Goal: Information Seeking & Learning: Compare options

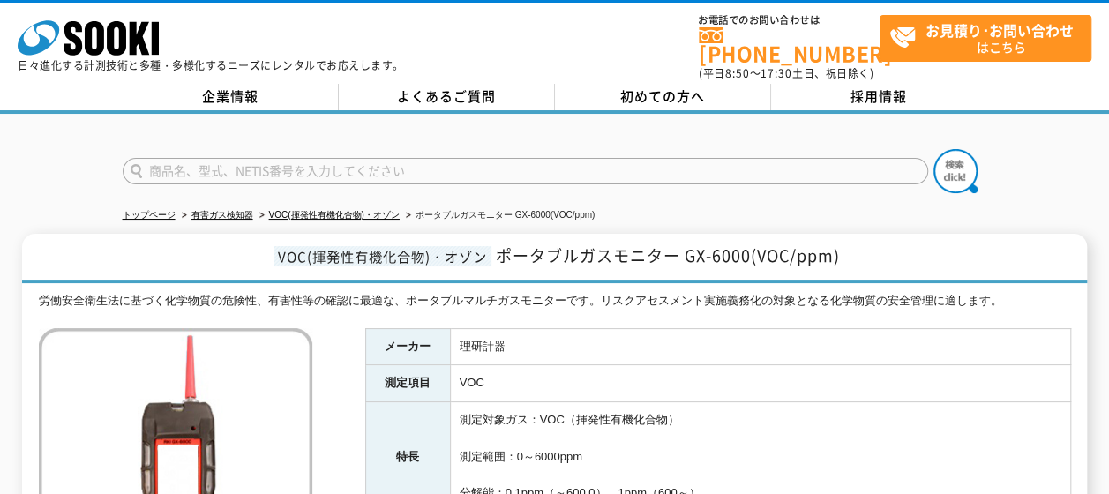
click at [461, 158] on input "text" at bounding box center [525, 171] width 805 height 26
type input "GX-3R"
click at [944, 158] on img at bounding box center [955, 171] width 44 height 44
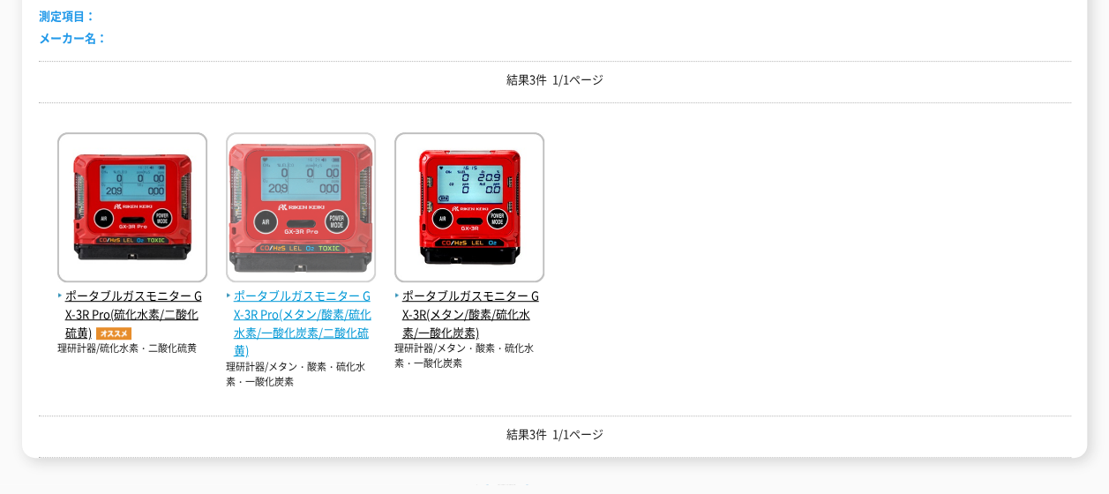
scroll to position [353, 0]
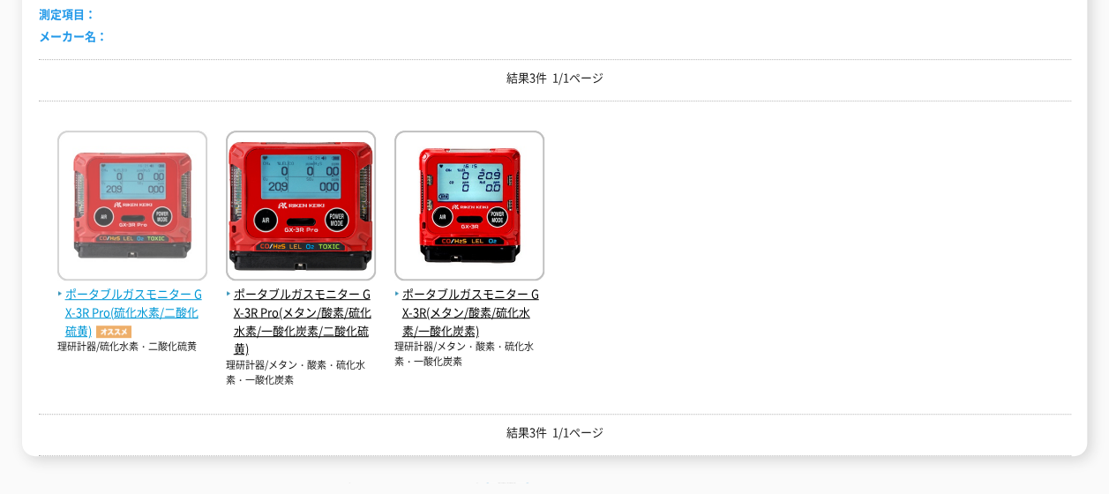
click at [154, 293] on span "ポータブルガスモニター GX-3R Pro(硫化水素/二酸化硫黄)" at bounding box center [132, 312] width 150 height 55
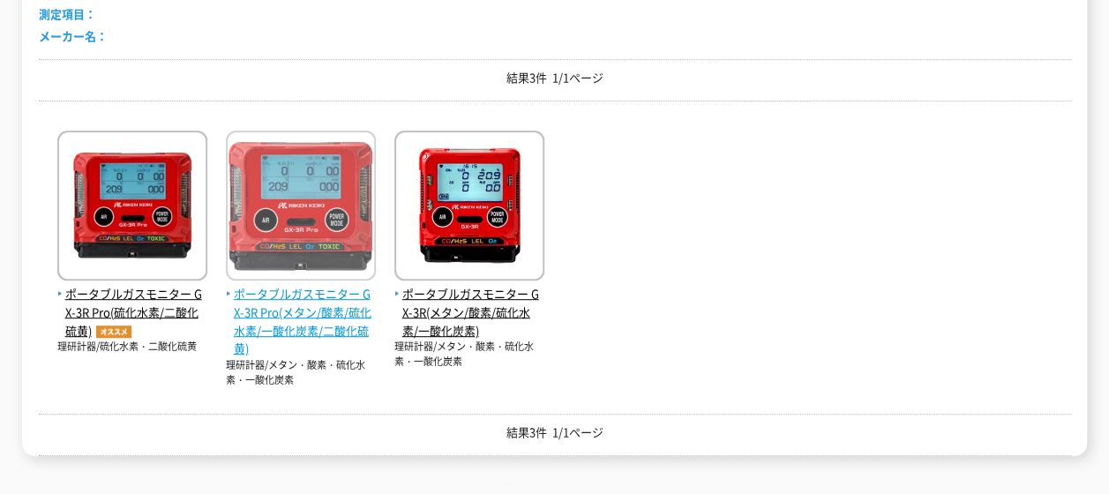
click at [303, 293] on span "ポータブルガスモニター GX-3R Pro(メタン/酸素/硫化水素/一酸化炭素/二酸化硫黄)" at bounding box center [301, 321] width 150 height 73
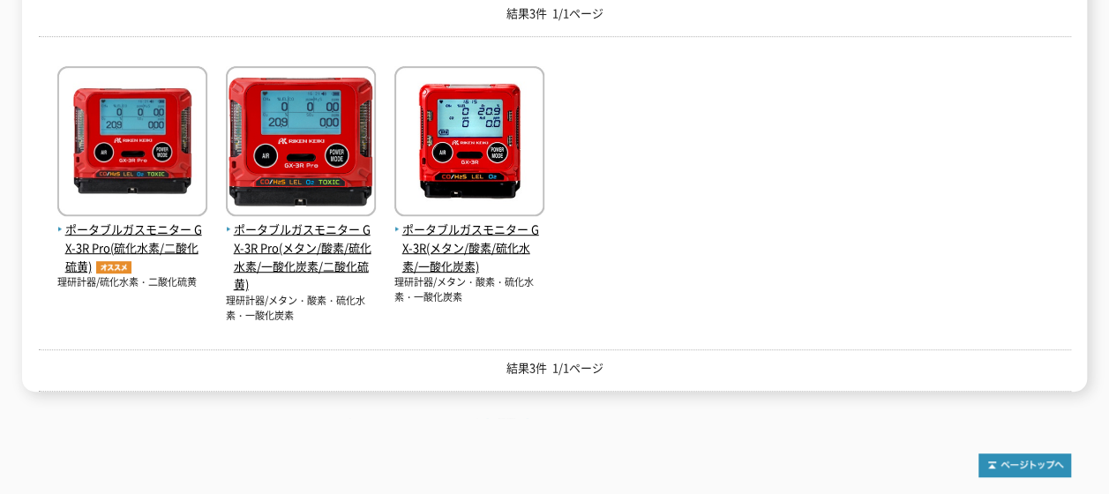
scroll to position [529, 0]
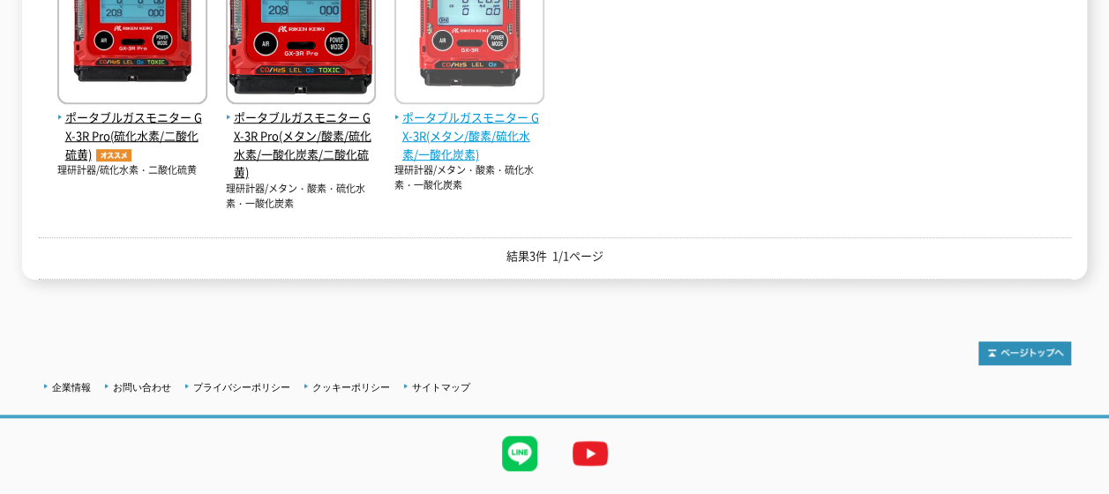
click at [456, 122] on span "ポータブルガスモニター GX-3R(メタン/酸素/硫化水素/一酸化炭素)" at bounding box center [469, 136] width 150 height 55
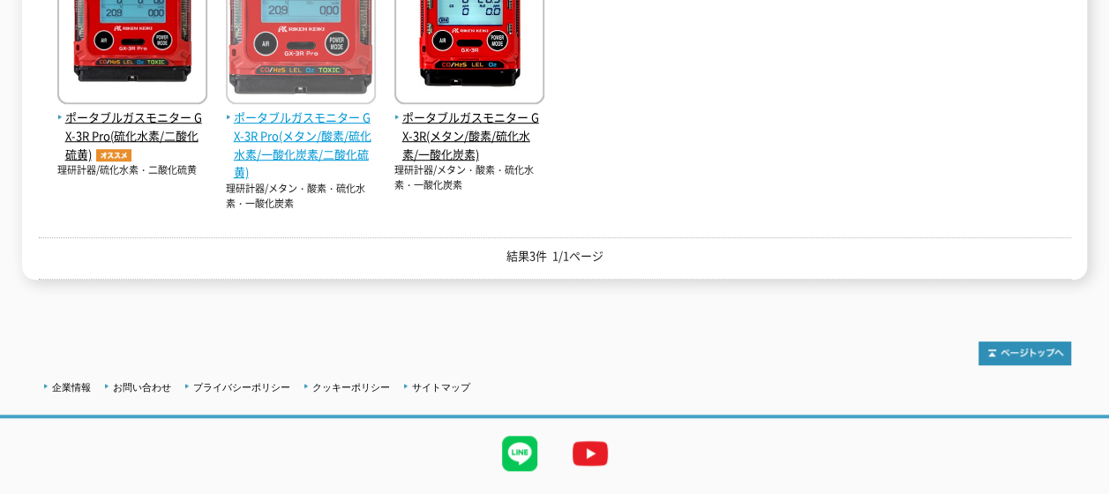
scroll to position [441, 0]
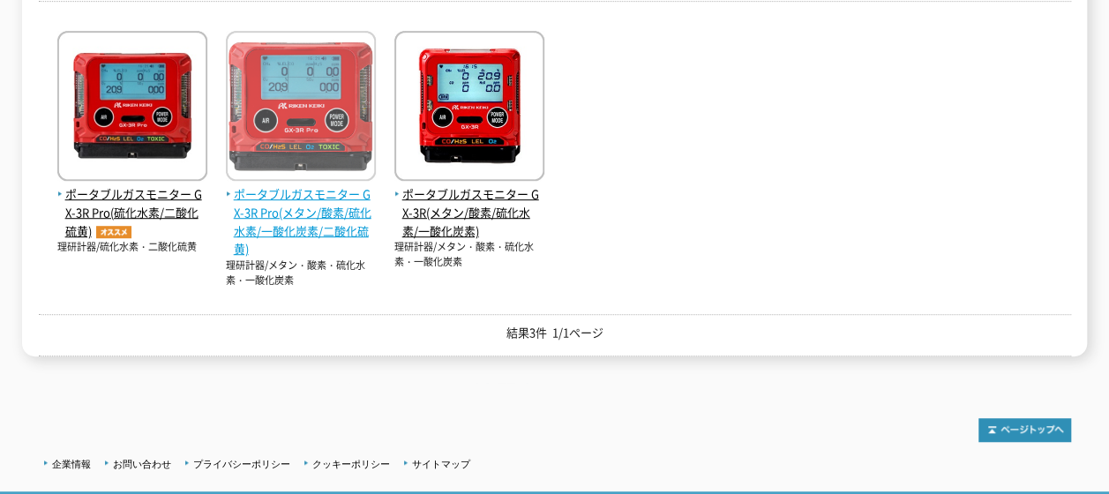
click at [314, 167] on link "ポータブルガスモニター GX-3R Pro(メタン/酸素/硫化水素/一酸化炭素/二酸化硫黄)" at bounding box center [301, 213] width 150 height 92
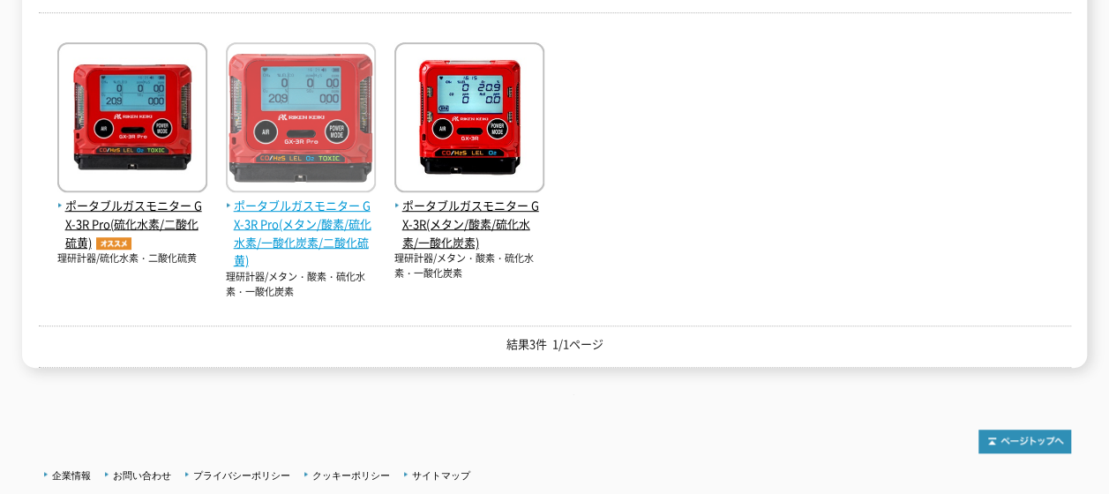
click at [300, 197] on span "ポータブルガスモニター GX-3R Pro(メタン/酸素/硫化水素/一酸化炭素/二酸化硫黄)" at bounding box center [301, 233] width 150 height 73
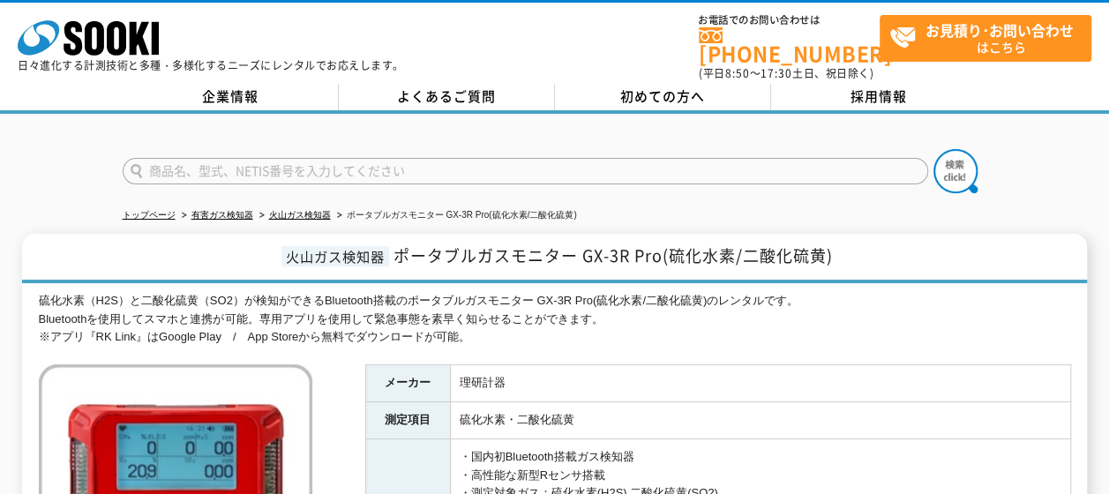
click at [574, 365] on td "理研計器" at bounding box center [760, 383] width 620 height 37
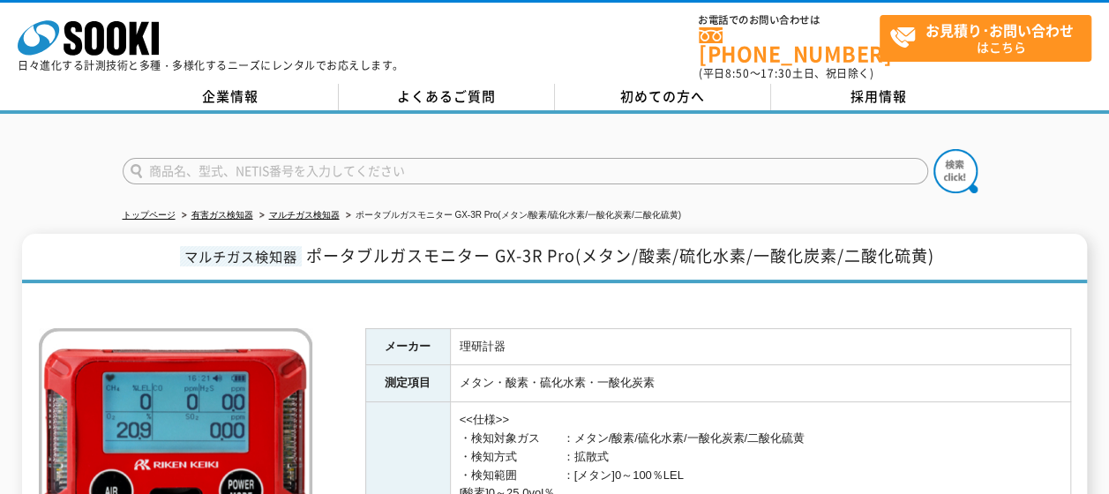
click at [762, 365] on td "メタン・酸素・硫化水素・一酸化炭素" at bounding box center [760, 383] width 620 height 37
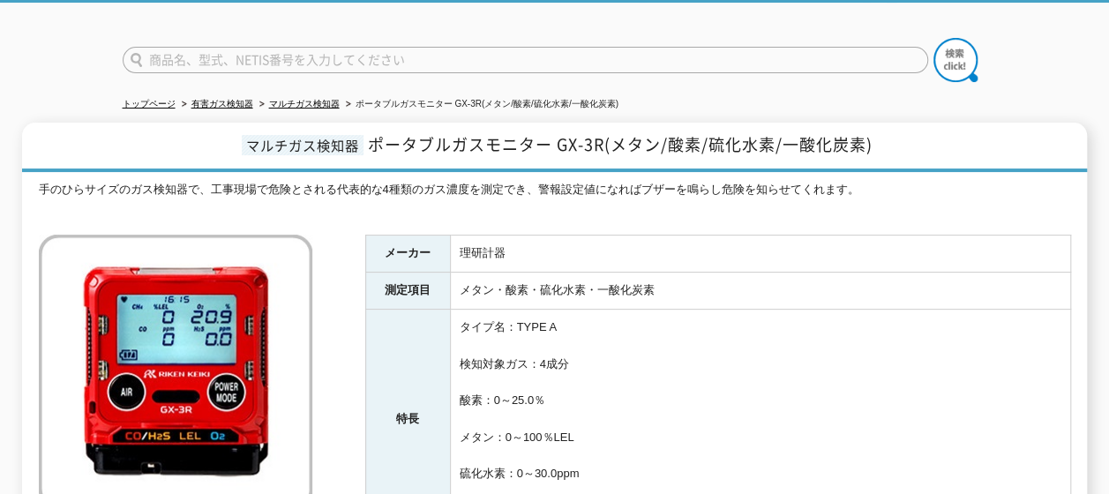
scroll to position [88, 0]
